Goal: Transaction & Acquisition: Purchase product/service

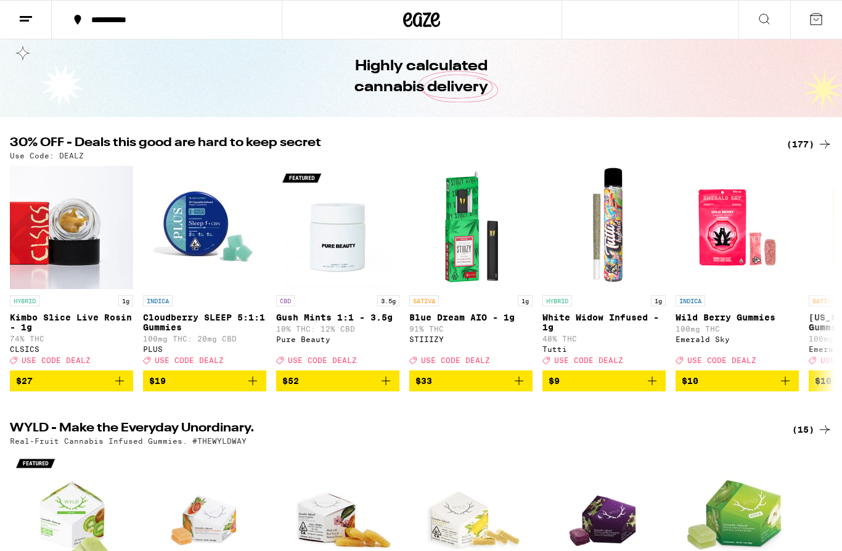
click at [812, 144] on div "(177)" at bounding box center [810, 144] width 46 height 15
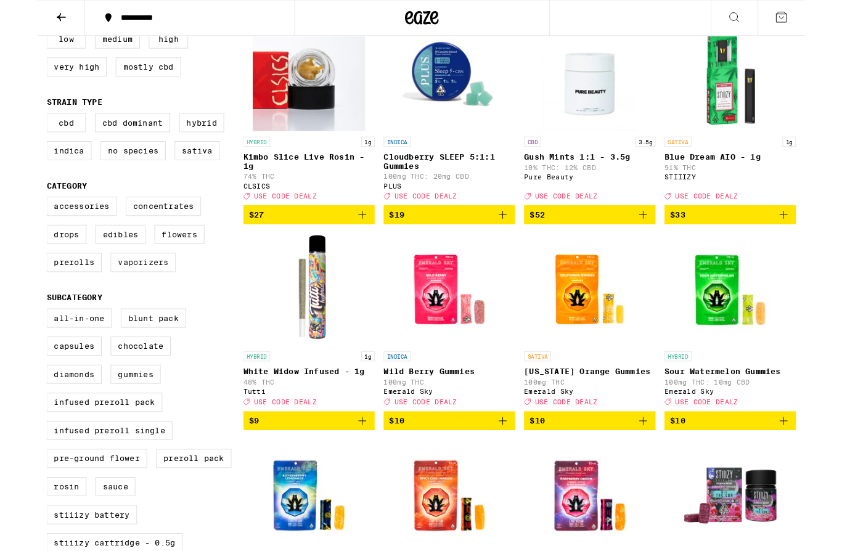
scroll to position [158, 0]
click at [114, 298] on label "Vaporizers" at bounding box center [116, 287] width 72 height 21
click at [13, 218] on input "Vaporizers" at bounding box center [12, 218] width 1 height 1
checkbox input "true"
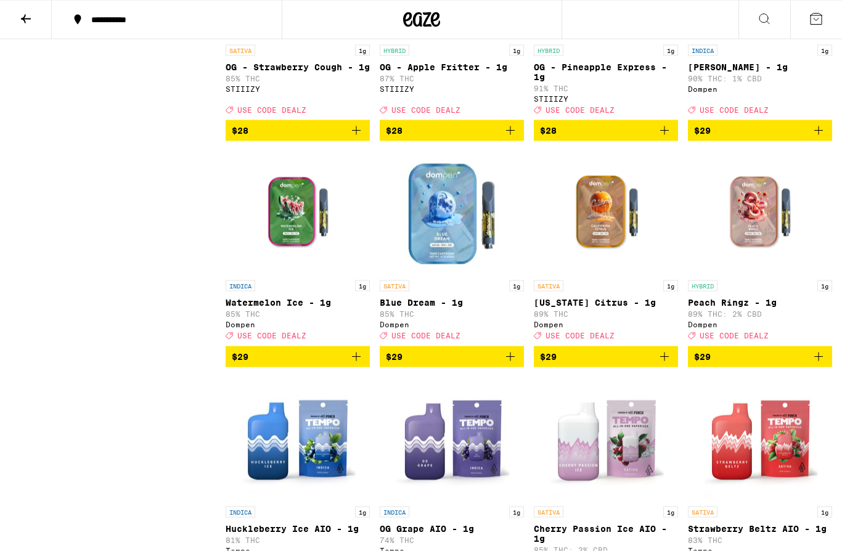
scroll to position [1180, 0]
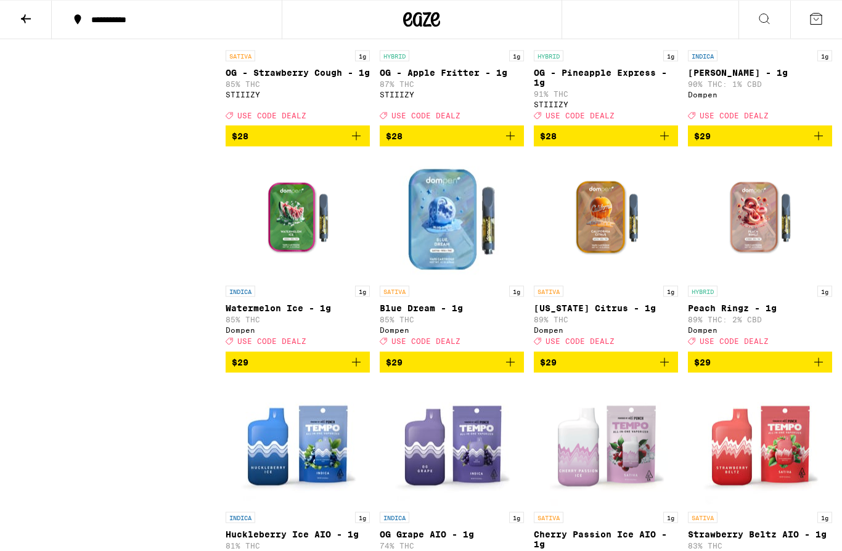
click at [742, 370] on span "$29" at bounding box center [760, 362] width 132 height 15
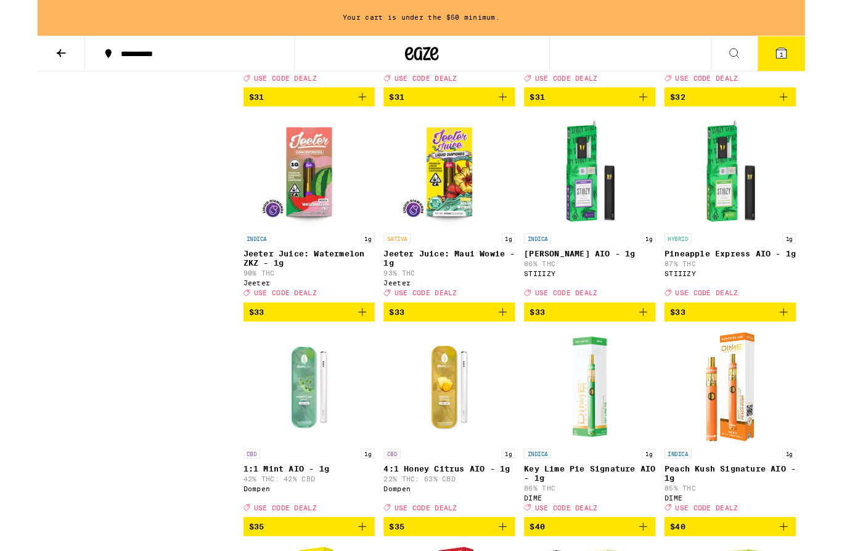
scroll to position [2213, 0]
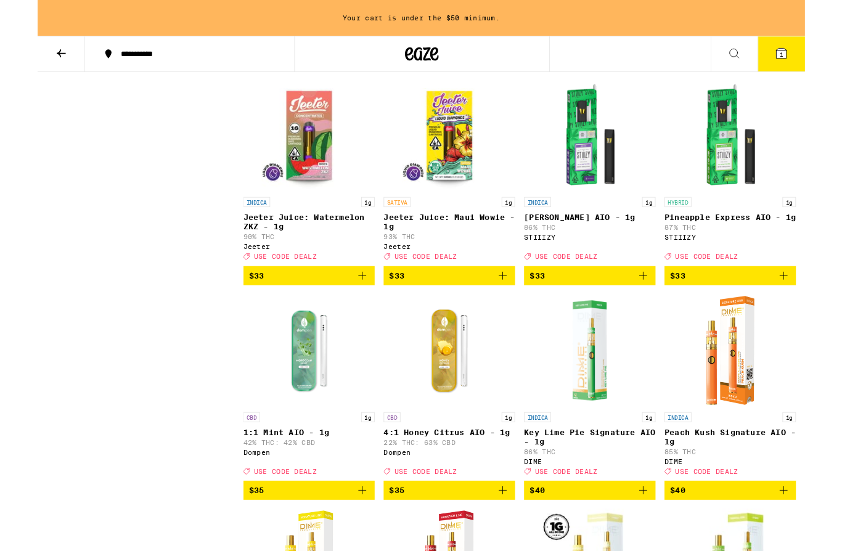
click at [469, 310] on span "$33" at bounding box center [452, 302] width 132 height 15
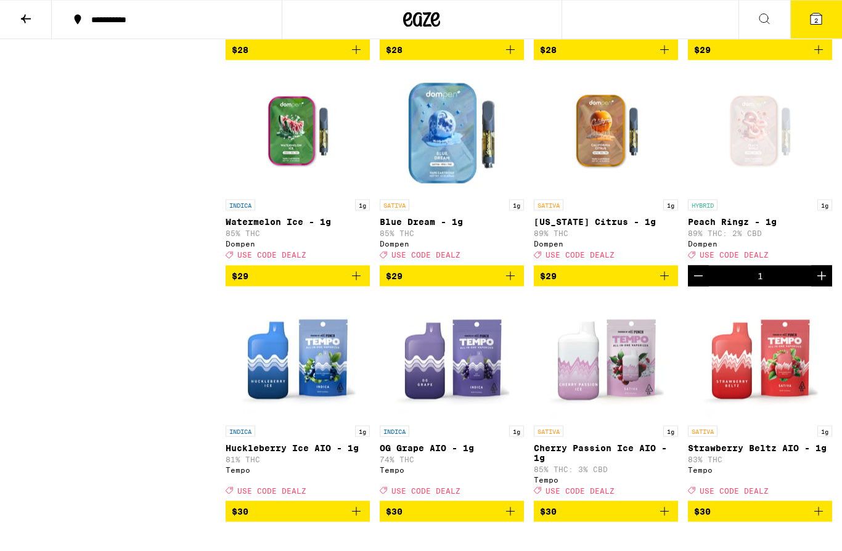
scroll to position [1267, 0]
click at [452, 178] on img "Open page for Blue Dream - 1g from Dompen" at bounding box center [451, 131] width 123 height 123
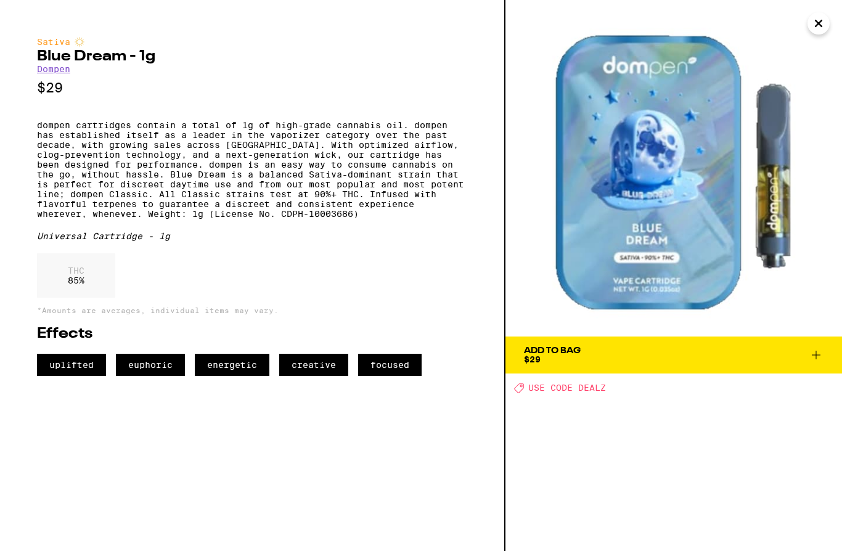
click at [663, 353] on span "Add To Bag $29" at bounding box center [674, 355] width 300 height 17
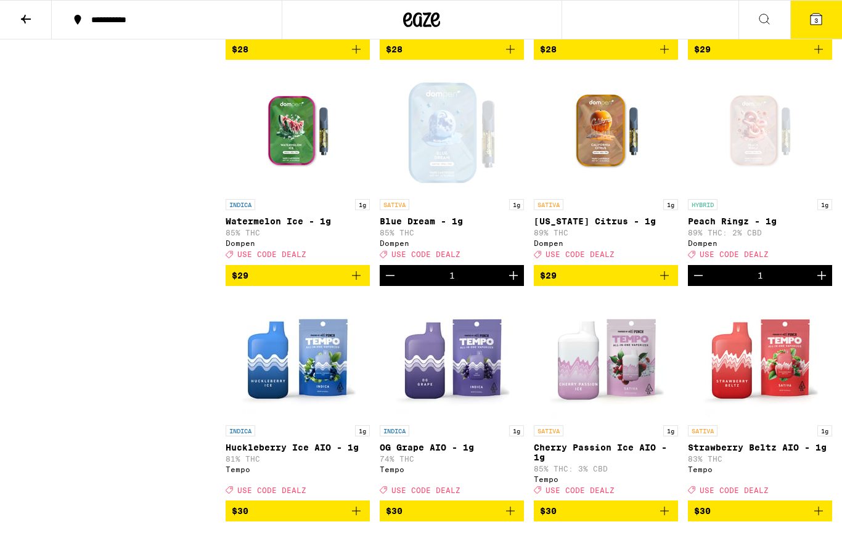
click at [814, 22] on icon at bounding box center [816, 19] width 11 height 11
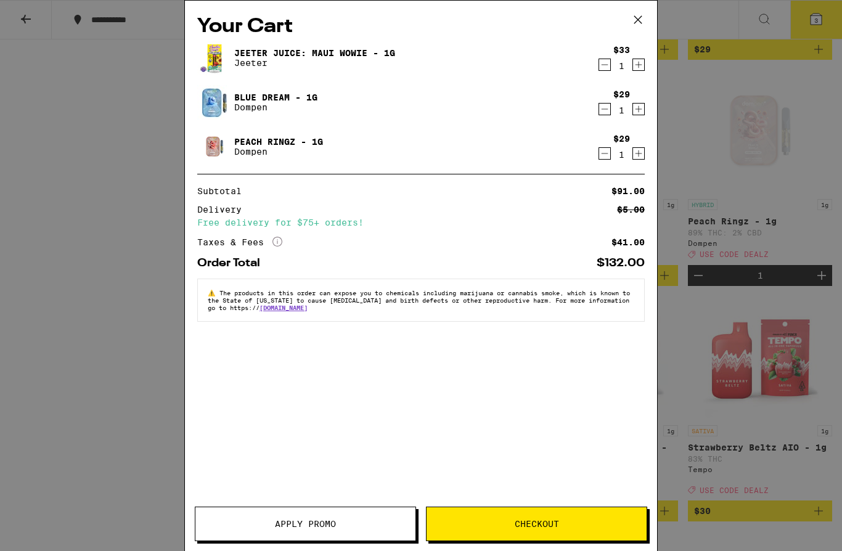
click at [317, 527] on span "Apply Promo" at bounding box center [305, 524] width 61 height 9
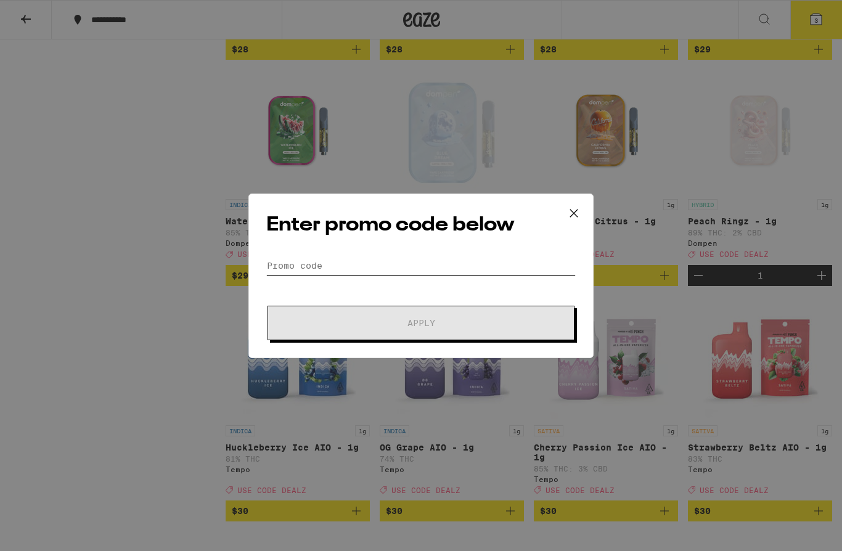
click at [311, 263] on input "Promo Code" at bounding box center [421, 266] width 310 height 18
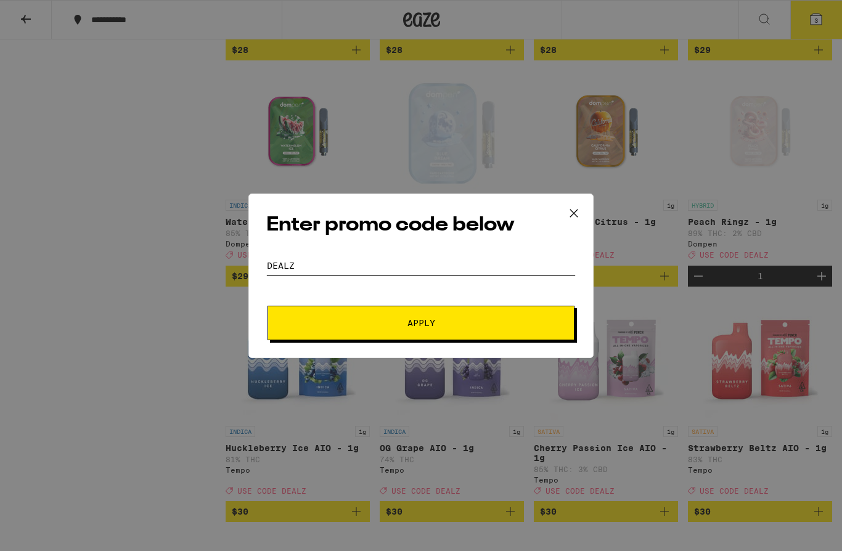
type input "dealz"
click at [445, 317] on button "Apply" at bounding box center [421, 323] width 307 height 35
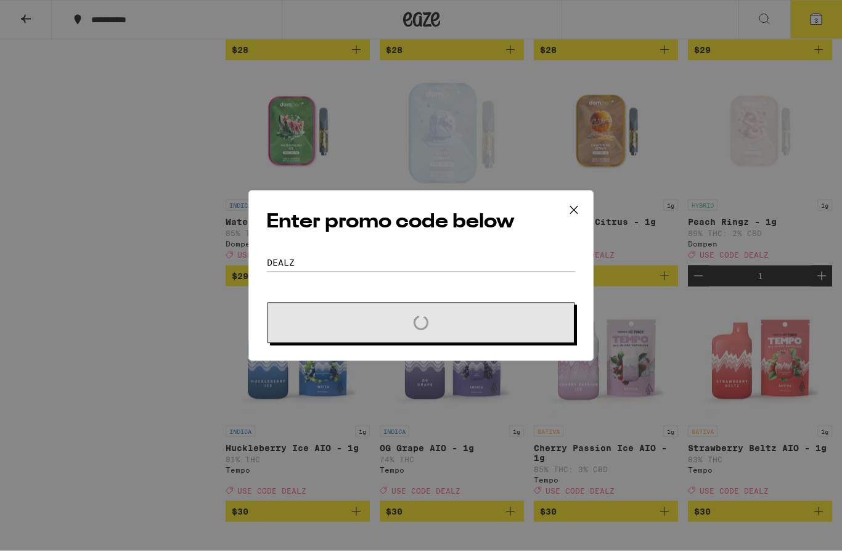
scroll to position [1267, 0]
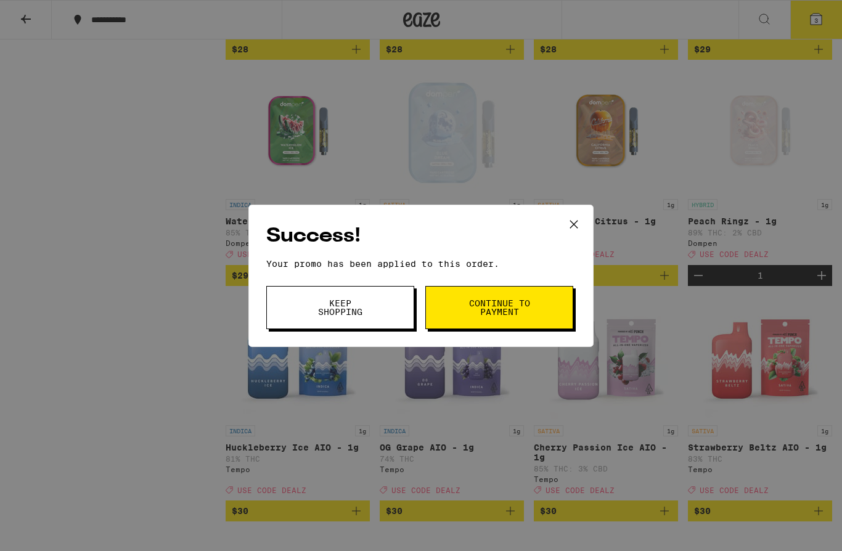
click at [507, 308] on span "Continue to payment" at bounding box center [499, 307] width 63 height 17
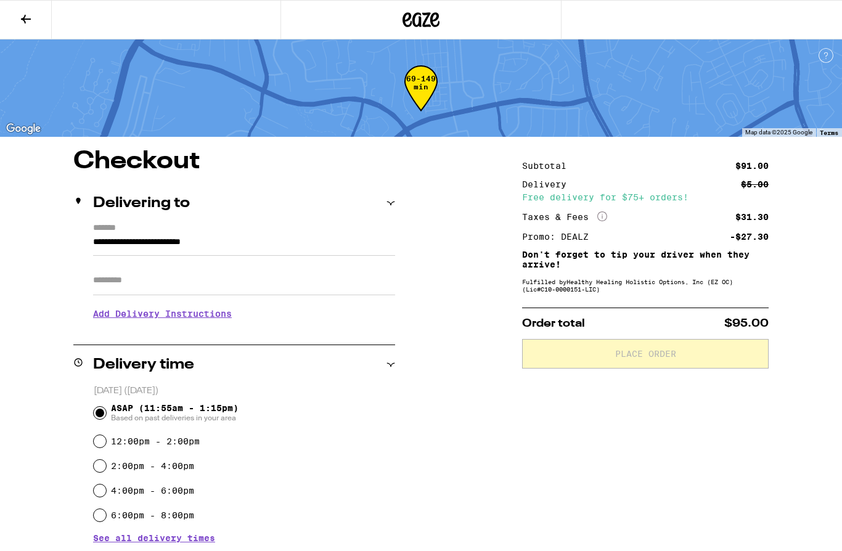
click at [26, 17] on icon at bounding box center [25, 19] width 15 height 15
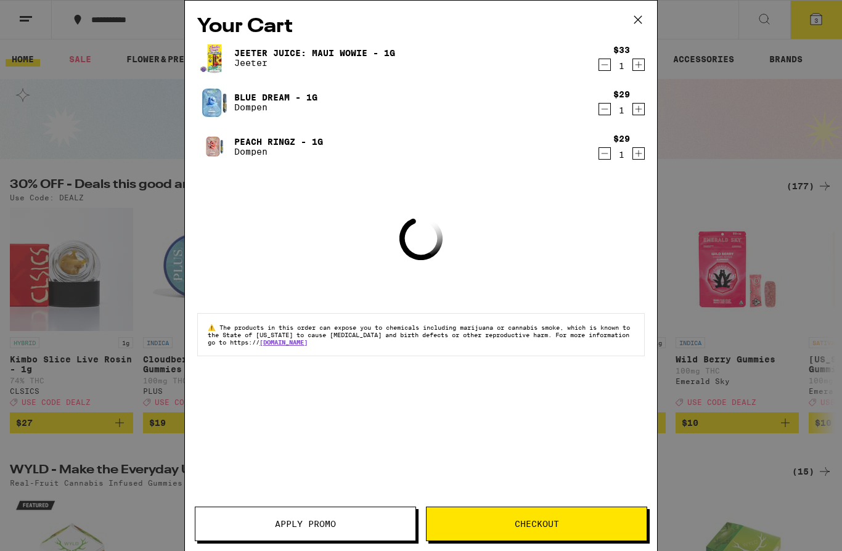
click at [86, 134] on div "Your Cart [PERSON_NAME] Juice: Maui Wowie - 1g [PERSON_NAME] $33 1 Blue Dream -…" at bounding box center [421, 275] width 842 height 551
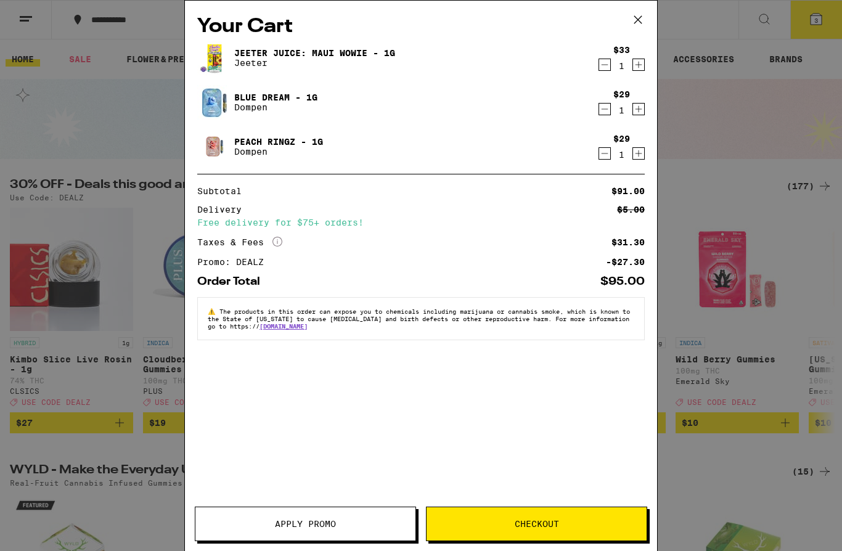
click at [640, 18] on icon at bounding box center [638, 19] width 7 height 7
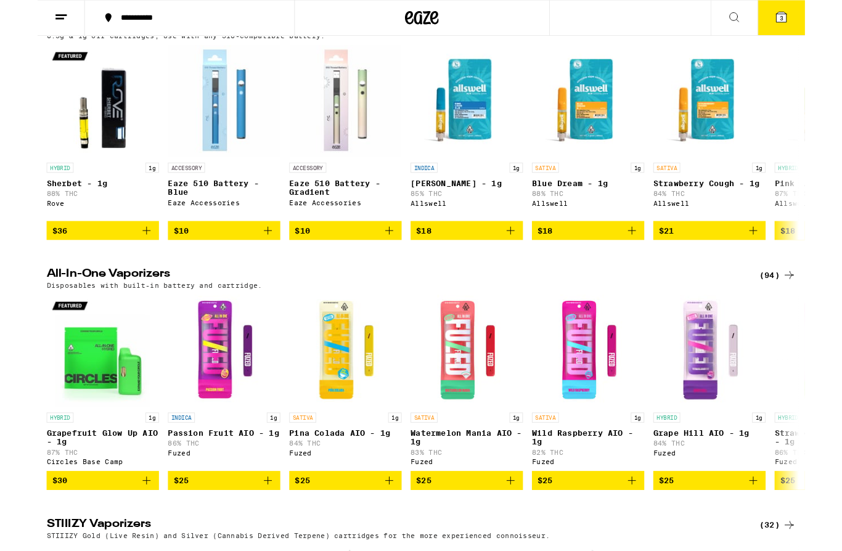
scroll to position [2242, 0]
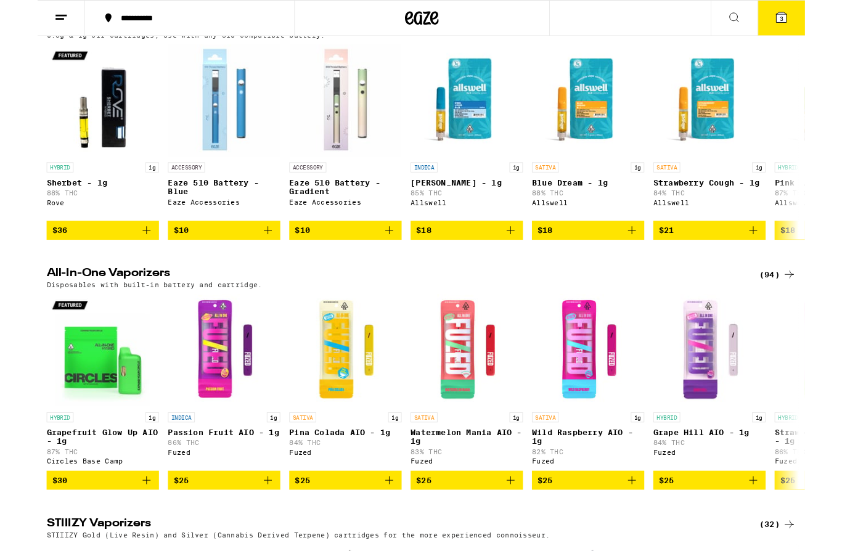
click at [821, 35] on icon at bounding box center [825, 27] width 15 height 15
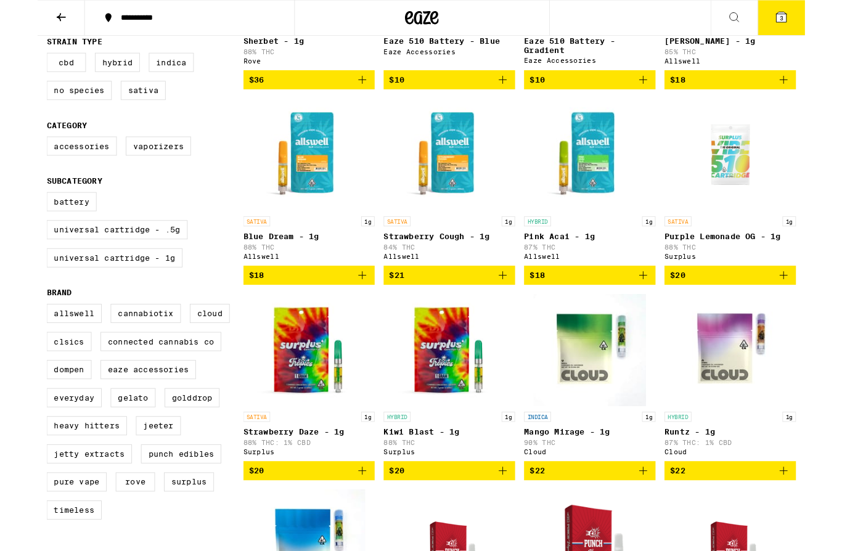
scroll to position [291, 0]
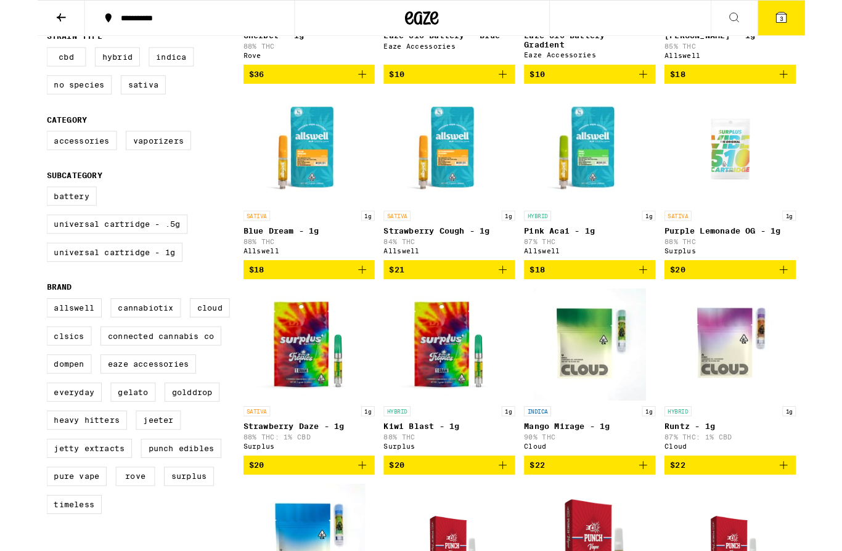
click at [579, 303] on span "$18" at bounding box center [606, 296] width 132 height 15
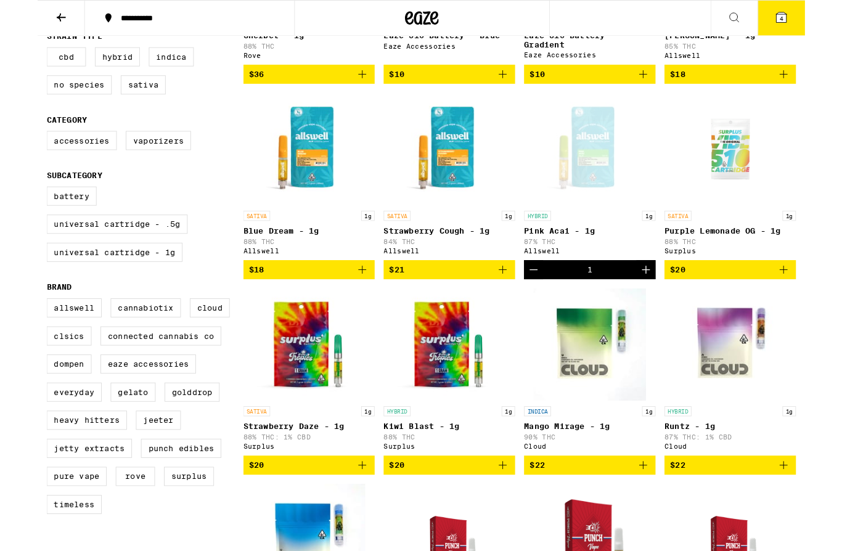
click at [818, 20] on span "4" at bounding box center [817, 20] width 4 height 7
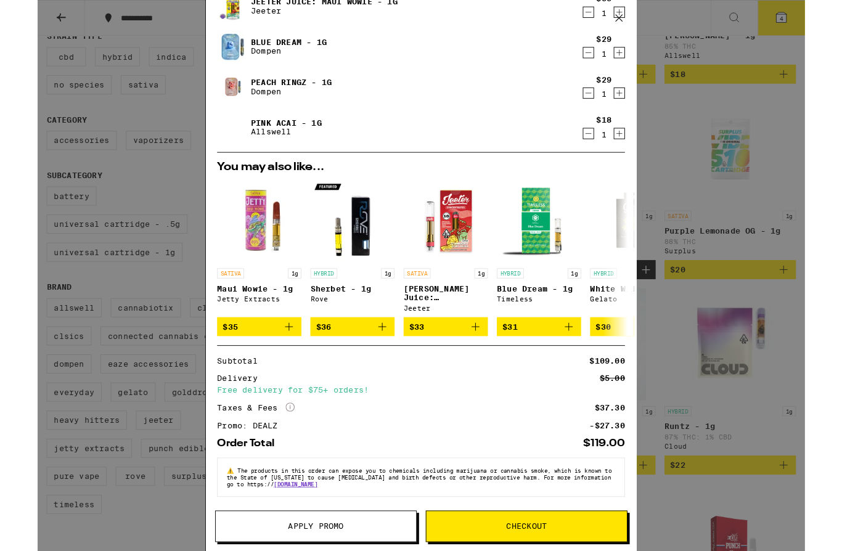
scroll to position [64, 0]
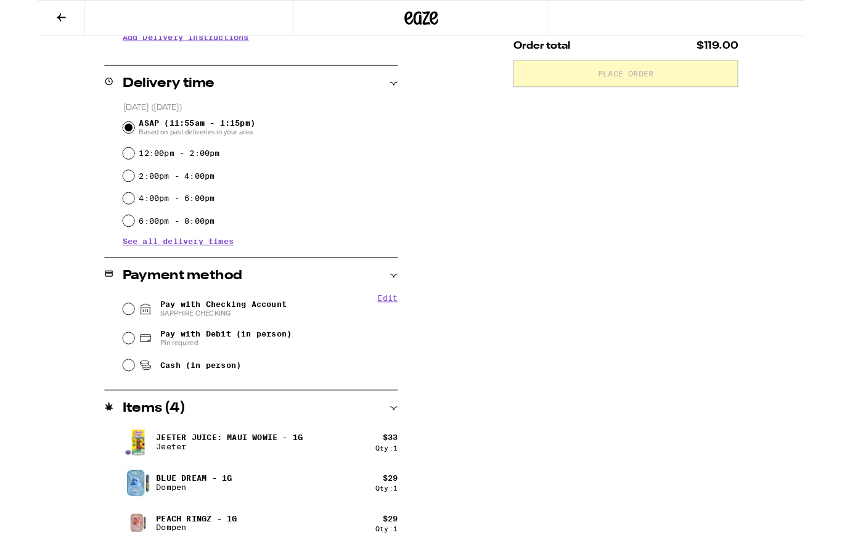
scroll to position [278, 0]
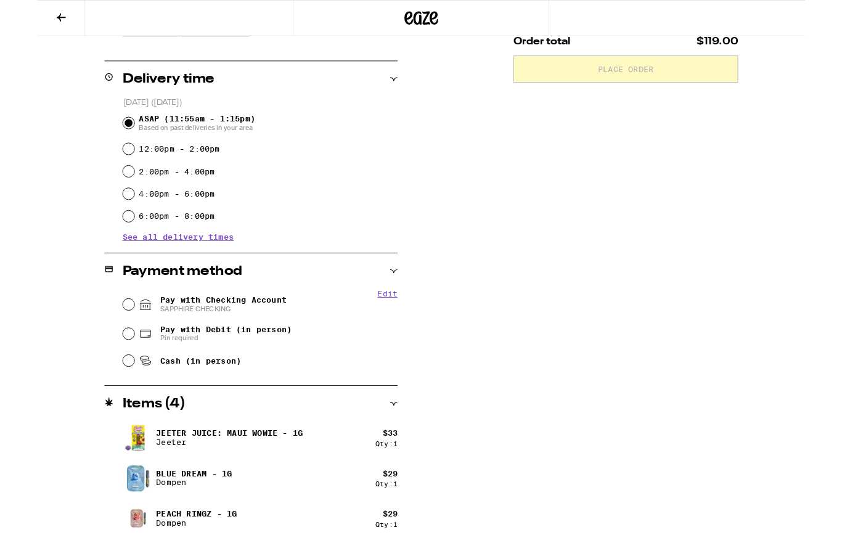
click at [99, 336] on input "Pay with Checking Account SAPPHIRE CHECKING" at bounding box center [100, 334] width 12 height 12
radio input "true"
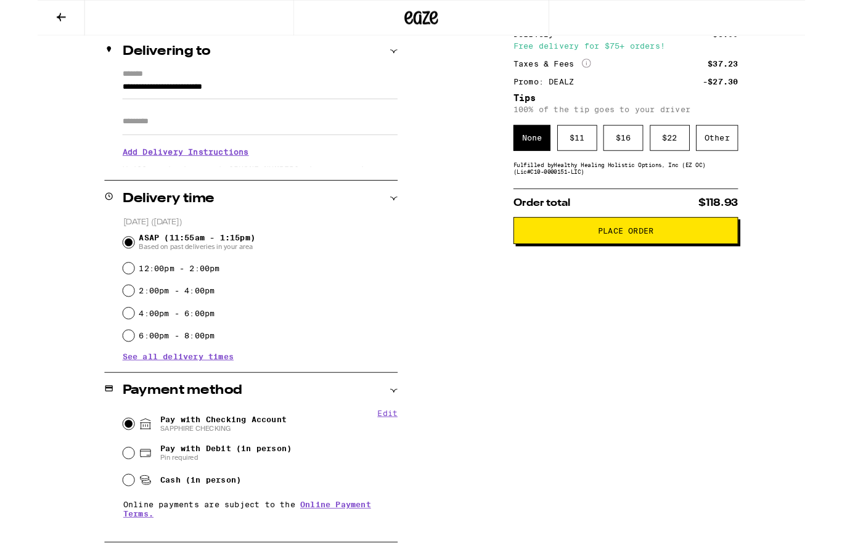
scroll to position [147, 0]
click at [646, 160] on div "$ 16" at bounding box center [643, 151] width 44 height 28
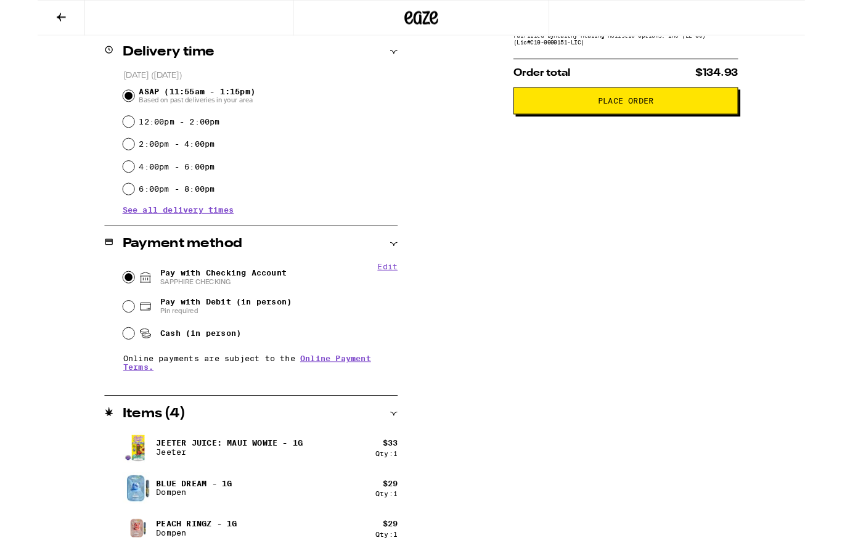
scroll to position [355, 0]
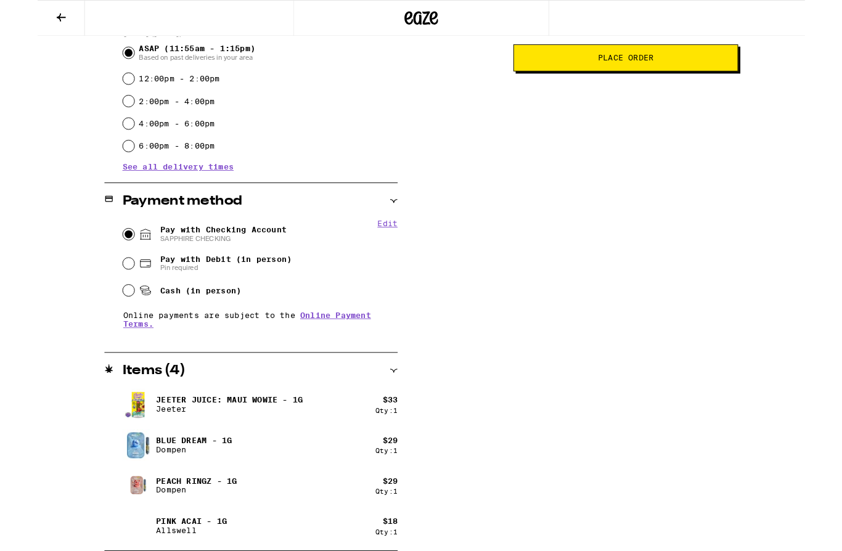
click at [683, 64] on button "Place Order" at bounding box center [645, 64] width 247 height 30
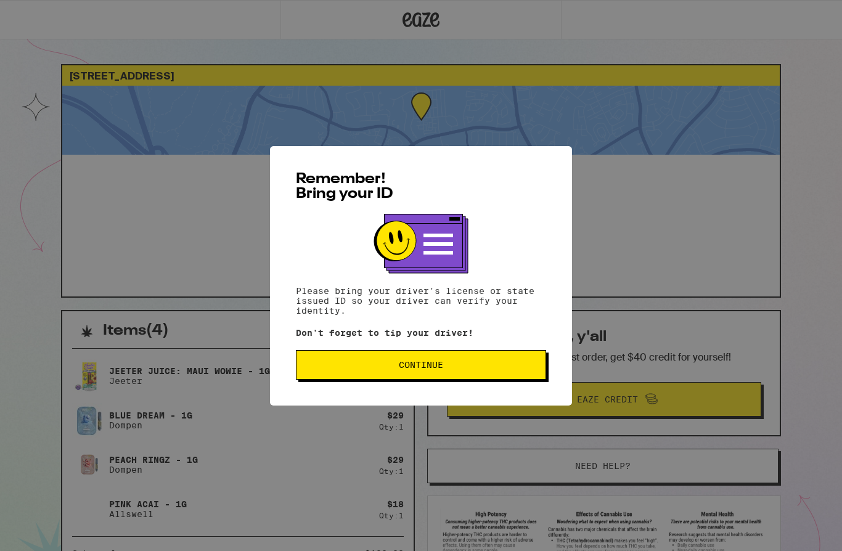
click at [407, 374] on button "Continue" at bounding box center [421, 365] width 250 height 30
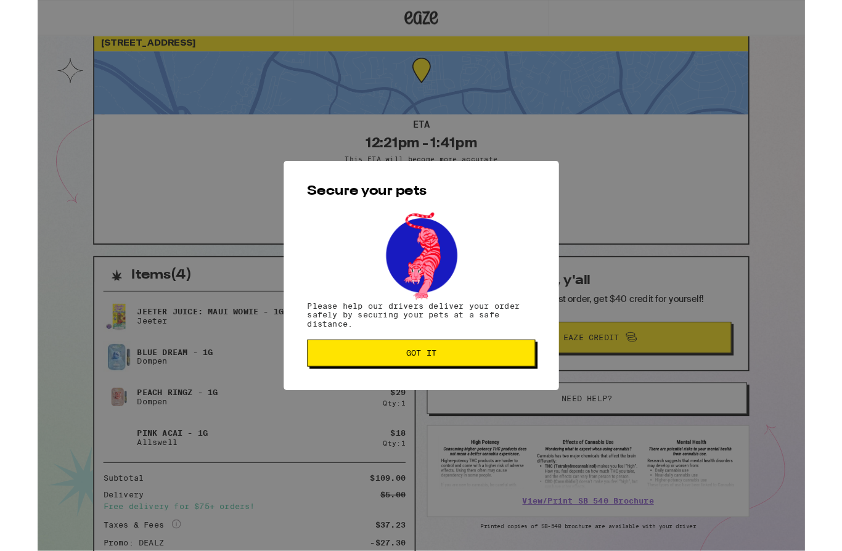
scroll to position [30, 0]
click at [406, 390] on span "Got it" at bounding box center [421, 388] width 33 height 9
